Goal: Task Accomplishment & Management: Use online tool/utility

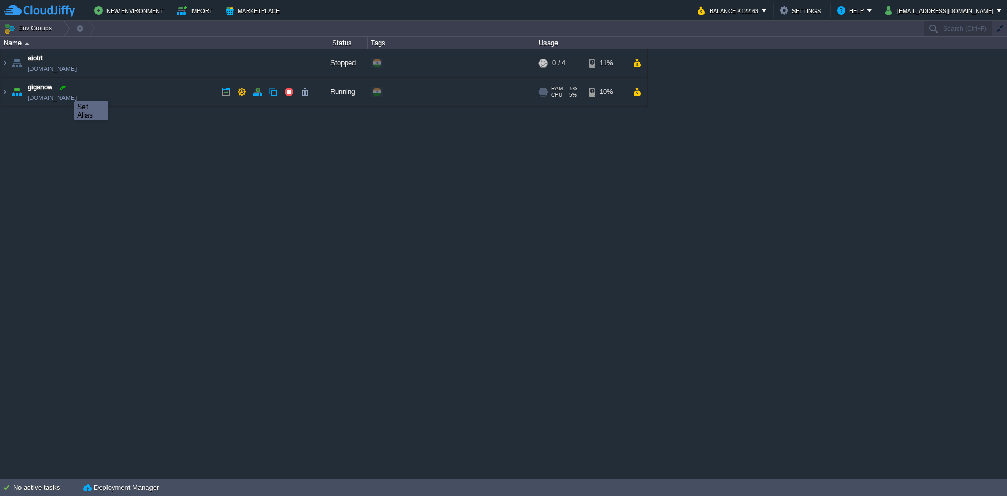
click at [67, 92] on div at bounding box center [62, 86] width 9 height 9
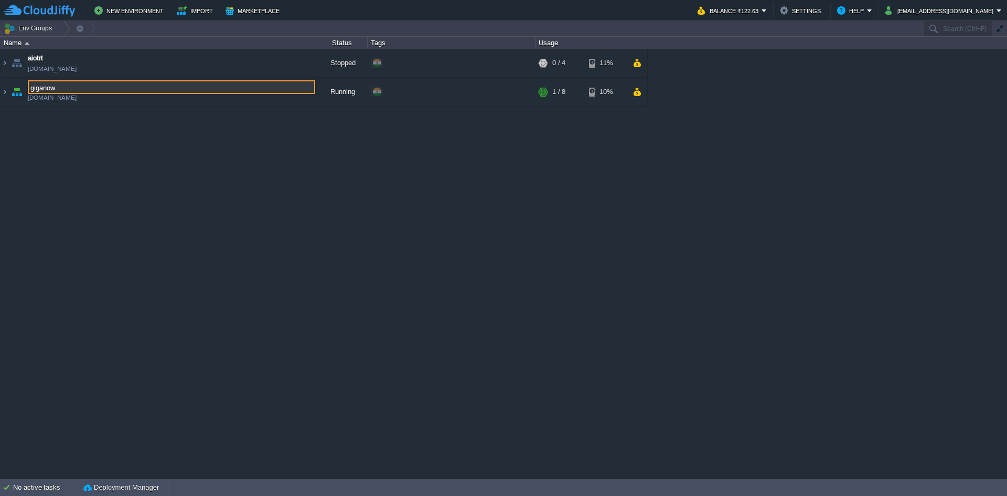
drag, startPoint x: 76, startPoint y: 144, endPoint x: 72, endPoint y: 116, distance: 28.1
click at [76, 144] on div "aiotrt [DOMAIN_NAME] Stopped + Add to Env Group RAM 0% CPU 0% 0 / 4 11% giganow…" at bounding box center [503, 263] width 1007 height 429
click at [71, 103] on td "giganow [DOMAIN_NAME]" at bounding box center [158, 92] width 315 height 29
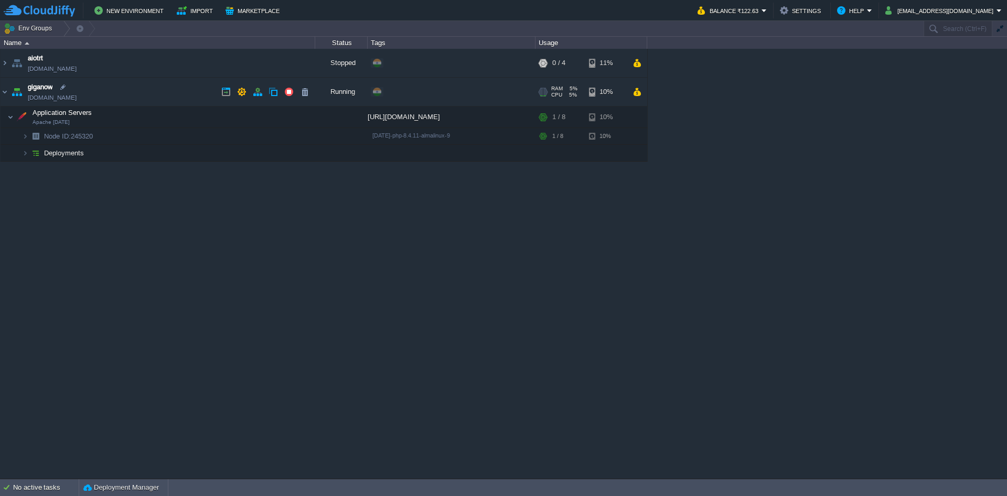
click at [71, 99] on link "[DOMAIN_NAME]" at bounding box center [52, 97] width 49 height 10
click at [24, 132] on img at bounding box center [25, 136] width 6 height 16
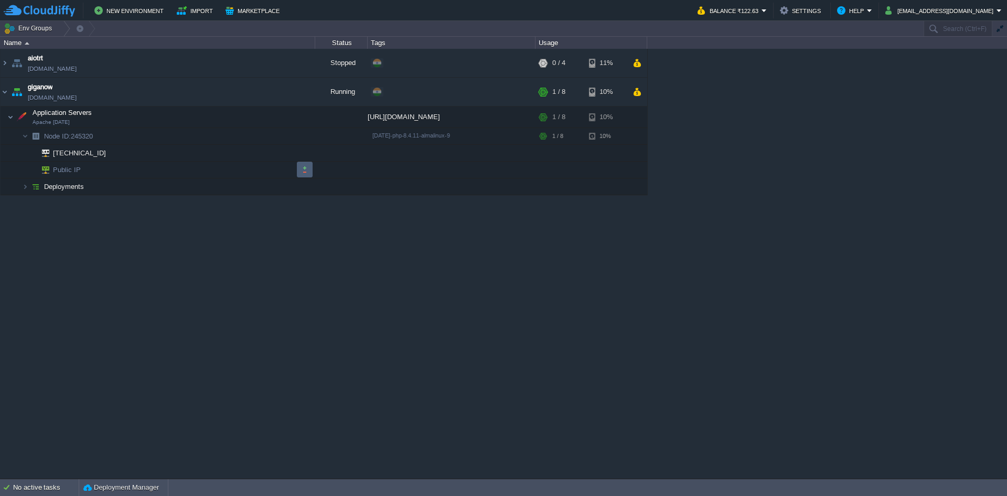
click at [310, 167] on td at bounding box center [305, 170] width 16 height 16
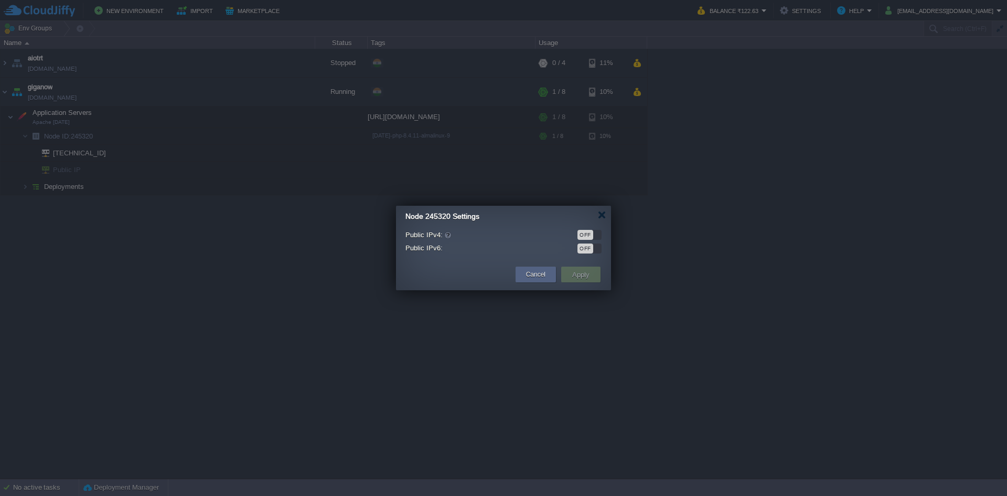
click at [585, 236] on div "OFF" at bounding box center [586, 235] width 16 height 10
click at [570, 275] on button "Apply" at bounding box center [581, 274] width 24 height 13
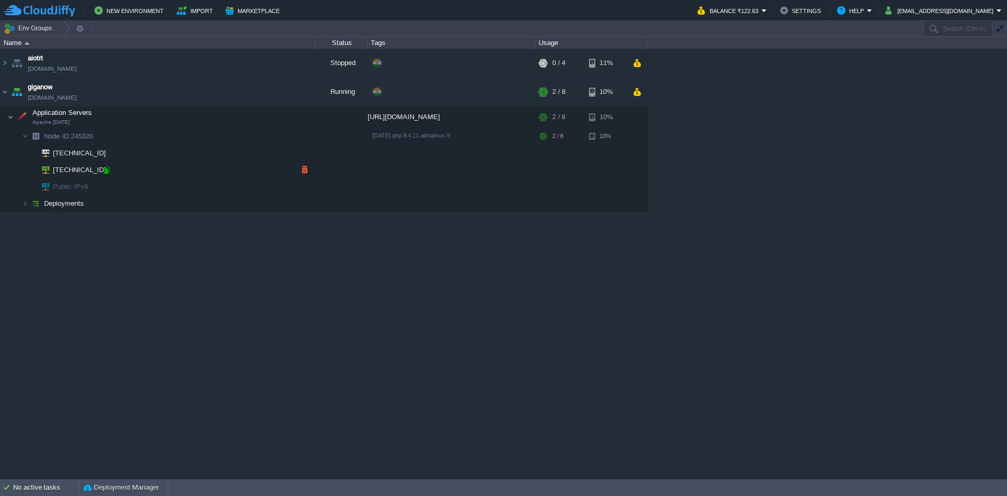
click at [108, 168] on div at bounding box center [106, 169] width 9 height 9
click at [26, 204] on img at bounding box center [25, 203] width 6 height 16
click at [238, 93] on button "button" at bounding box center [241, 91] width 9 height 9
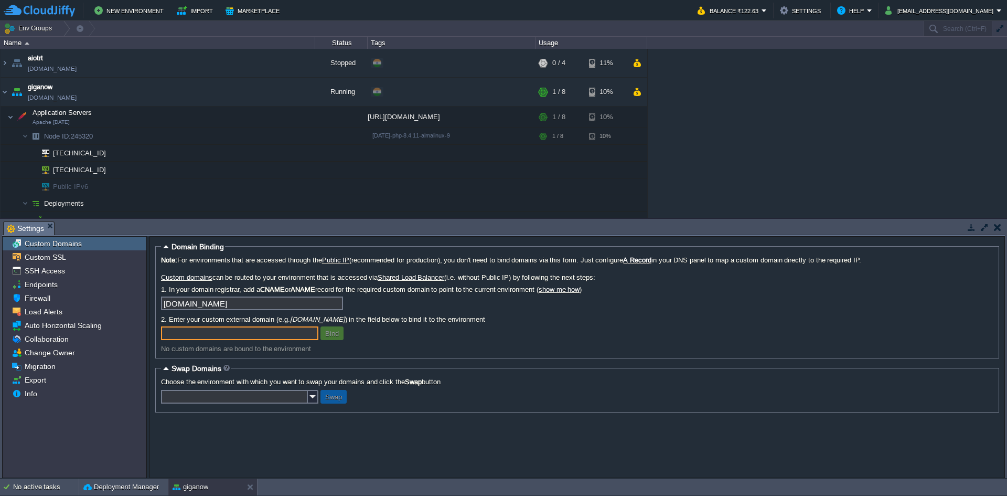
click at [246, 333] on input "text" at bounding box center [239, 333] width 157 height 14
type input "[DOMAIN_NAME]"
click at [327, 337] on button "Bind" at bounding box center [332, 332] width 20 height 9
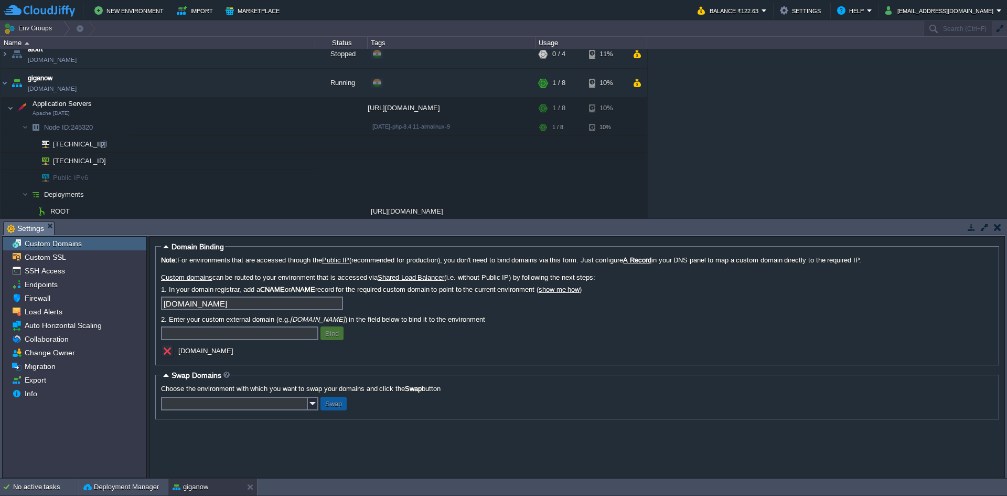
scroll to position [11, 0]
click at [996, 227] on button "button" at bounding box center [997, 226] width 7 height 9
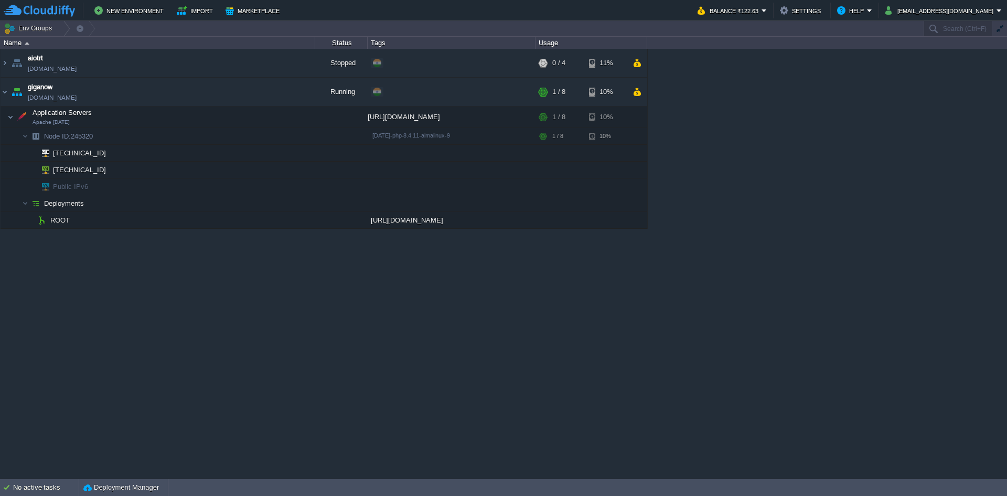
scroll to position [0, 0]
click at [192, 116] on button "button" at bounding box center [189, 116] width 9 height 9
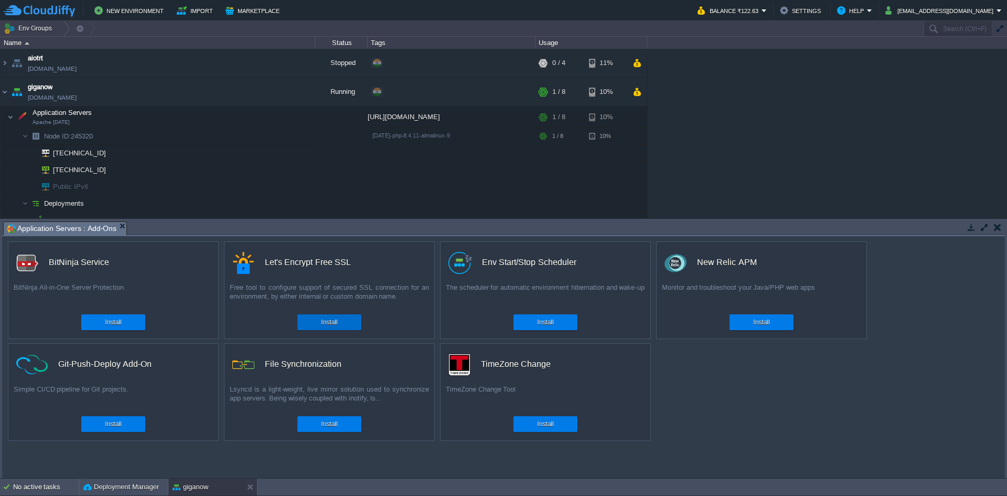
click at [335, 318] on button "Install" at bounding box center [329, 322] width 16 height 10
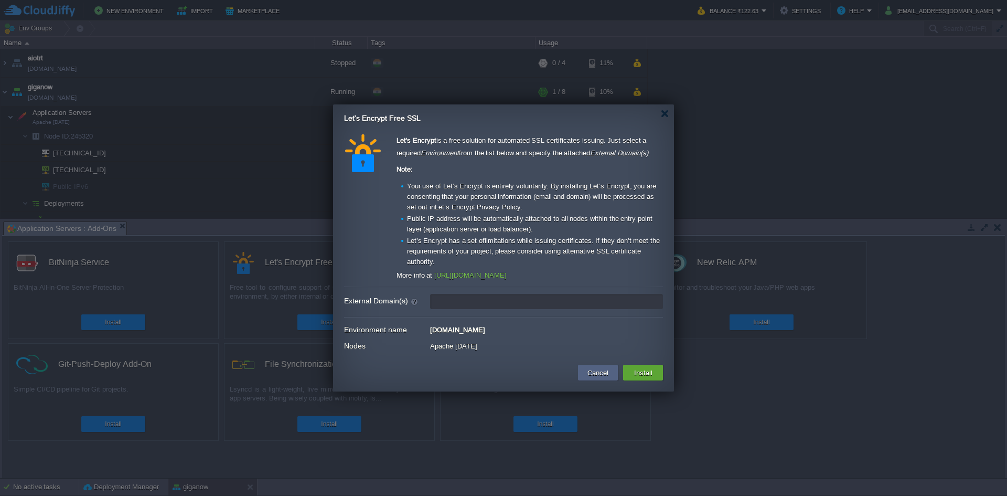
click at [534, 300] on input "External Domain(s)" at bounding box center [546, 301] width 233 height 15
paste input "[DOMAIN_NAME]"
type input "[DOMAIN_NAME]"
click at [656, 366] on td "Install" at bounding box center [643, 373] width 40 height 16
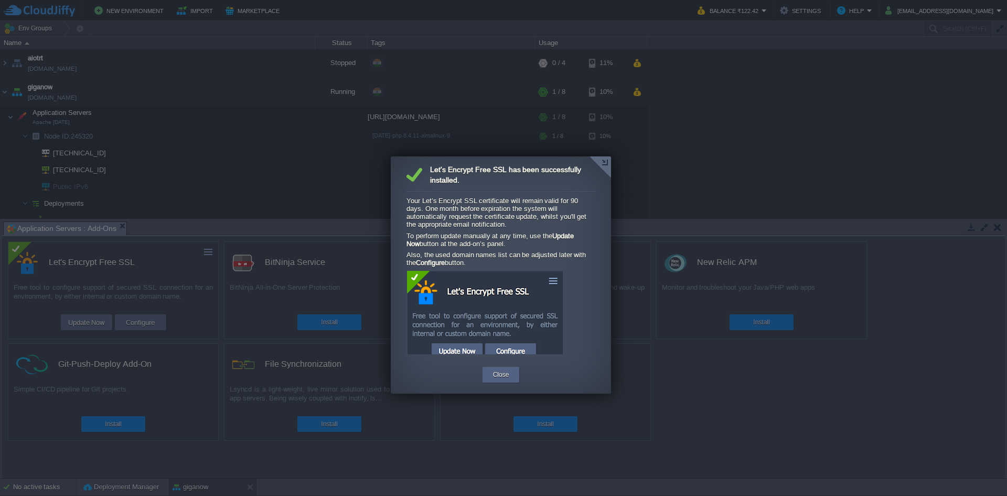
click at [512, 358] on div "Package is being installed, please wait... Configuring Environment Let's Encryp…" at bounding box center [501, 259] width 220 height 206
drag, startPoint x: 497, startPoint y: 381, endPoint x: 353, endPoint y: 105, distance: 311.4
click at [497, 380] on div "Close" at bounding box center [502, 375] width 22 height 16
